Goal: Information Seeking & Learning: Learn about a topic

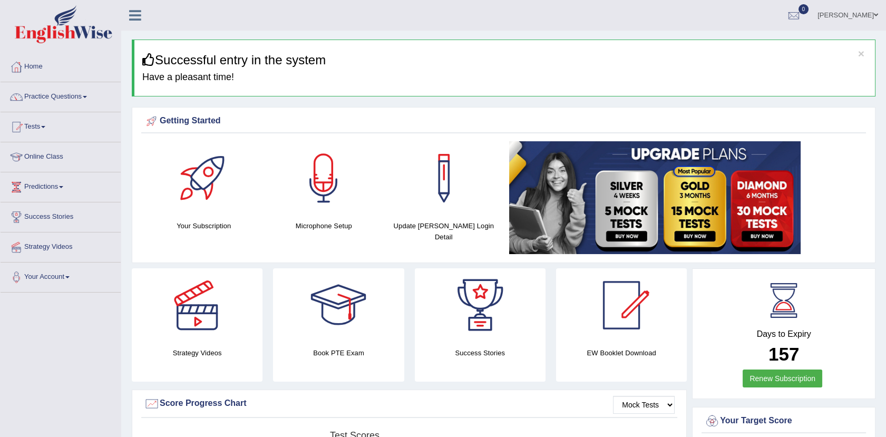
click at [847, 29] on li "[PERSON_NAME] Toggle navigation Username: Afreen11 Access Type: Online Subscrip…" at bounding box center [847, 15] width 76 height 30
click at [853, 133] on div "Getting Started" at bounding box center [503, 123] width 724 height 21
click at [68, 103] on link "Practice Questions" at bounding box center [61, 95] width 120 height 26
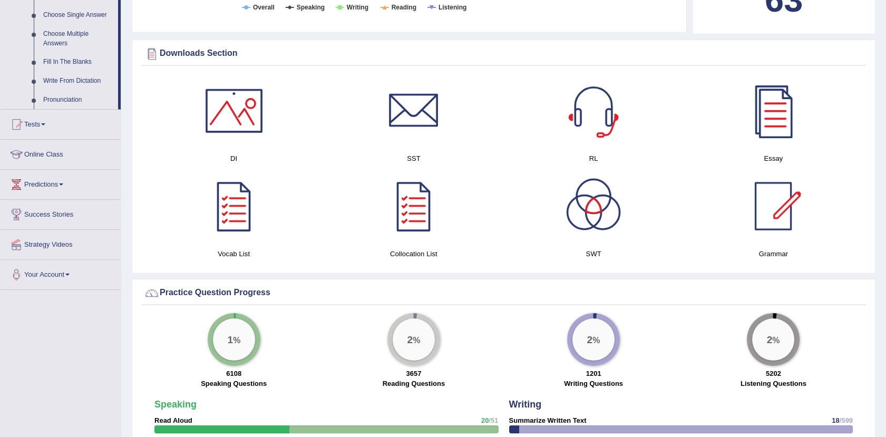
scroll to position [572, 0]
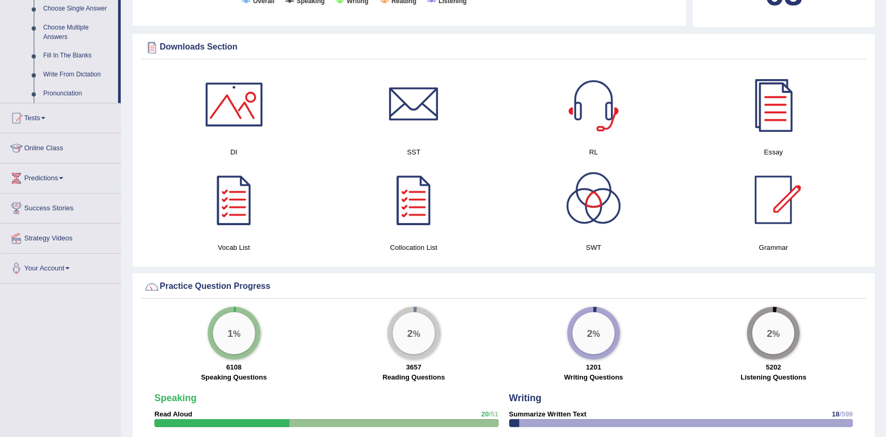
click at [234, 208] on div at bounding box center [234, 200] width 74 height 74
click at [771, 193] on div at bounding box center [773, 200] width 74 height 74
